Goal: Navigation & Orientation: Find specific page/section

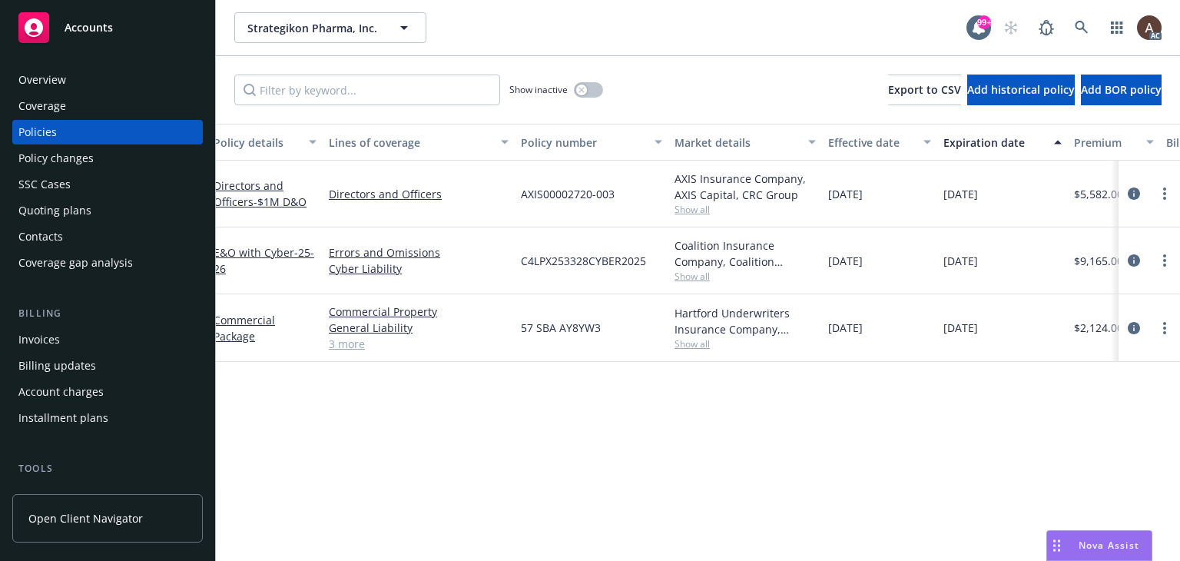
scroll to position [0, 519]
